Goal: Find specific page/section

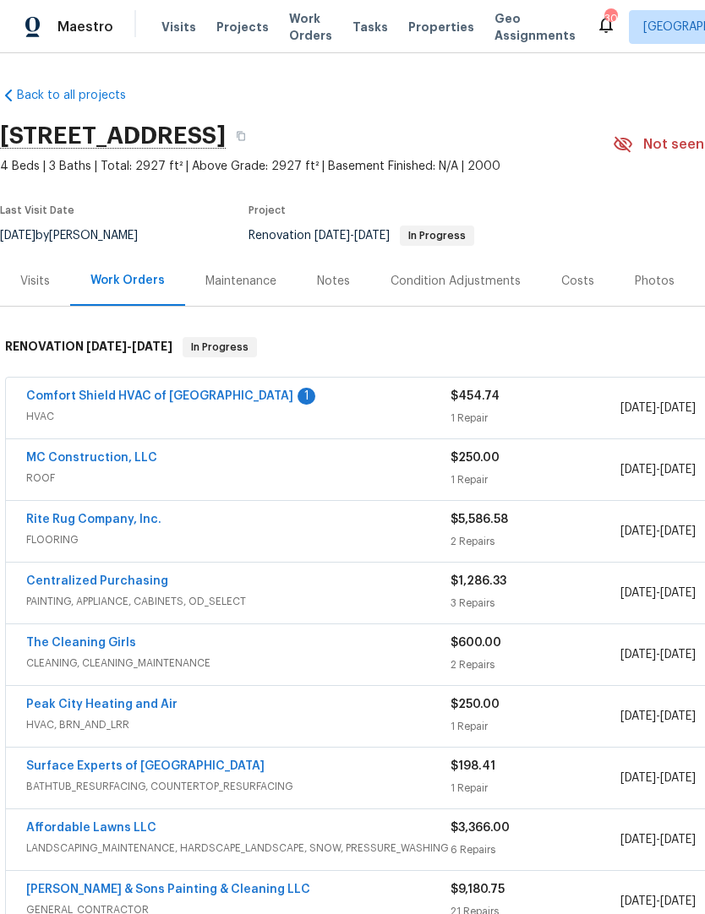
click at [181, 391] on link "Comfort Shield HVAC of NC" at bounding box center [159, 396] width 267 height 12
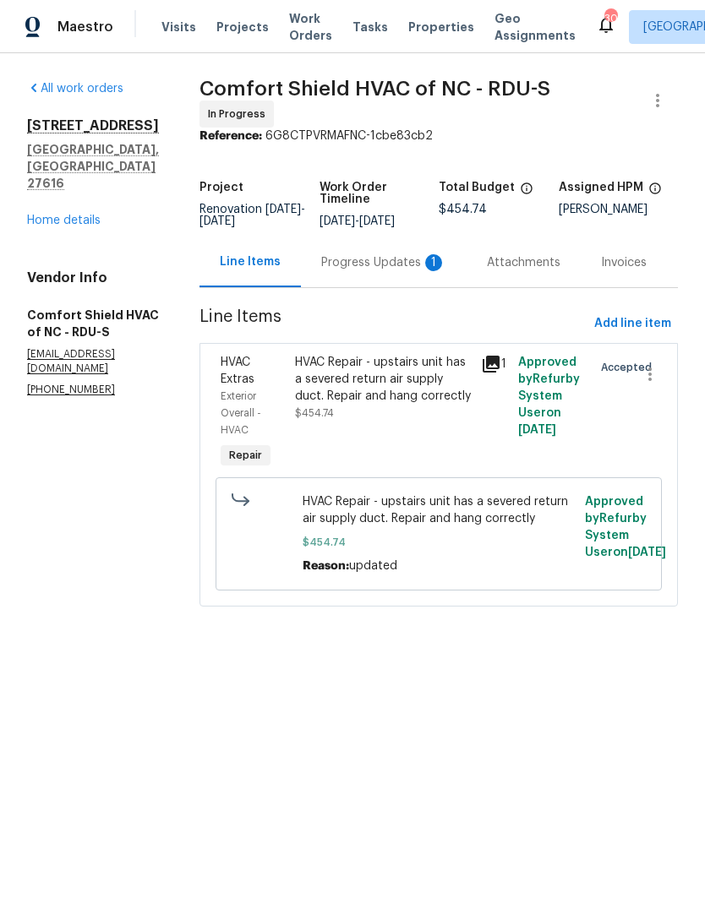
click at [401, 271] on div "Progress Updates 1" at bounding box center [383, 262] width 125 height 17
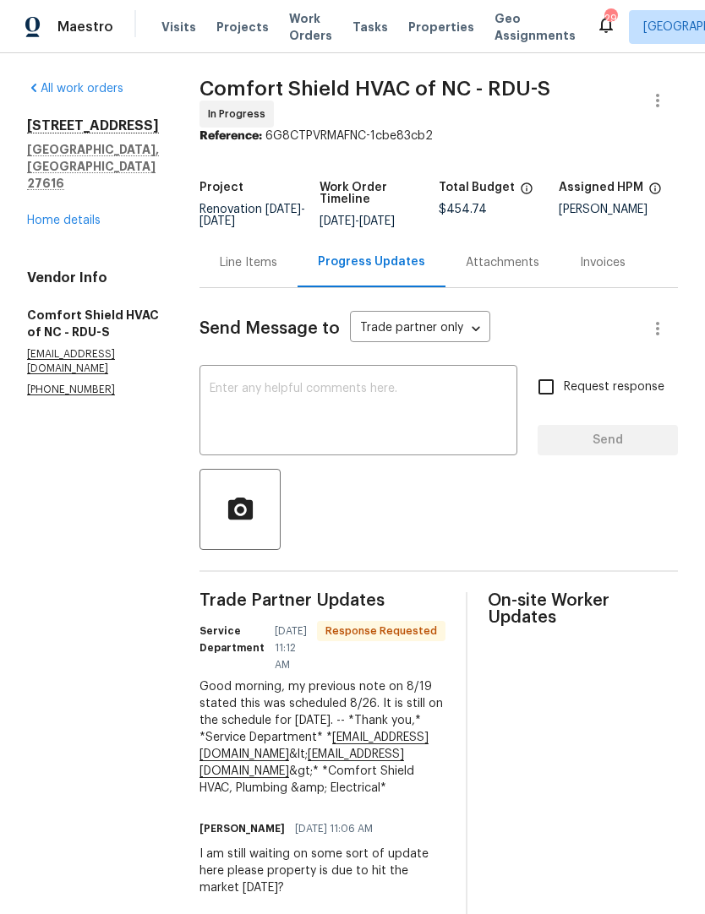
click at [67, 215] on link "Home details" at bounding box center [64, 221] width 74 height 12
